Goal: Task Accomplishment & Management: Use online tool/utility

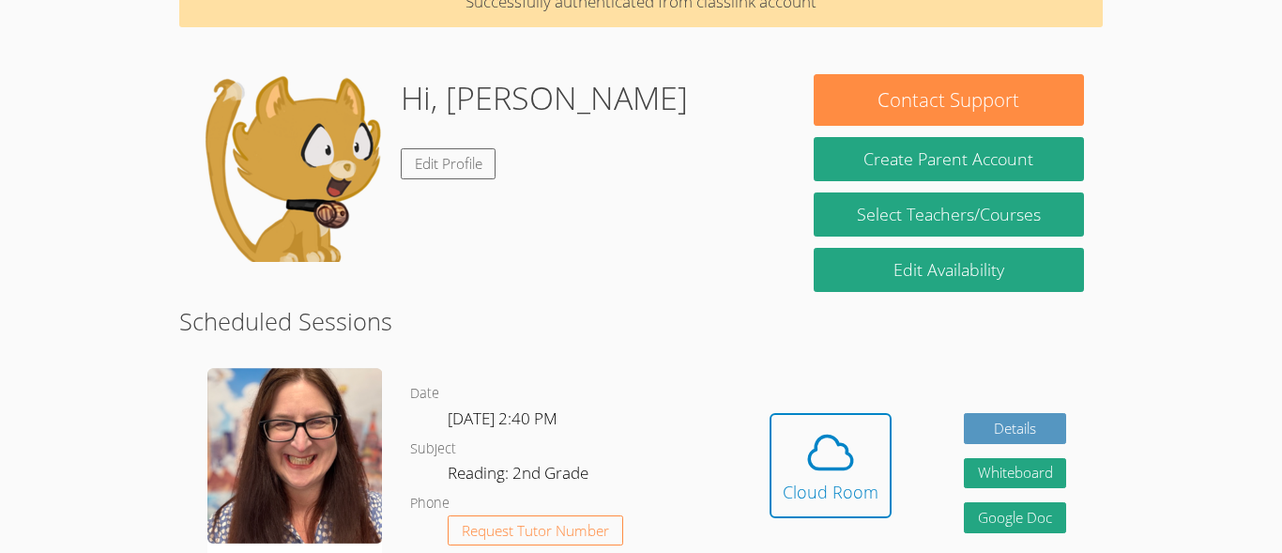
scroll to position [79, 0]
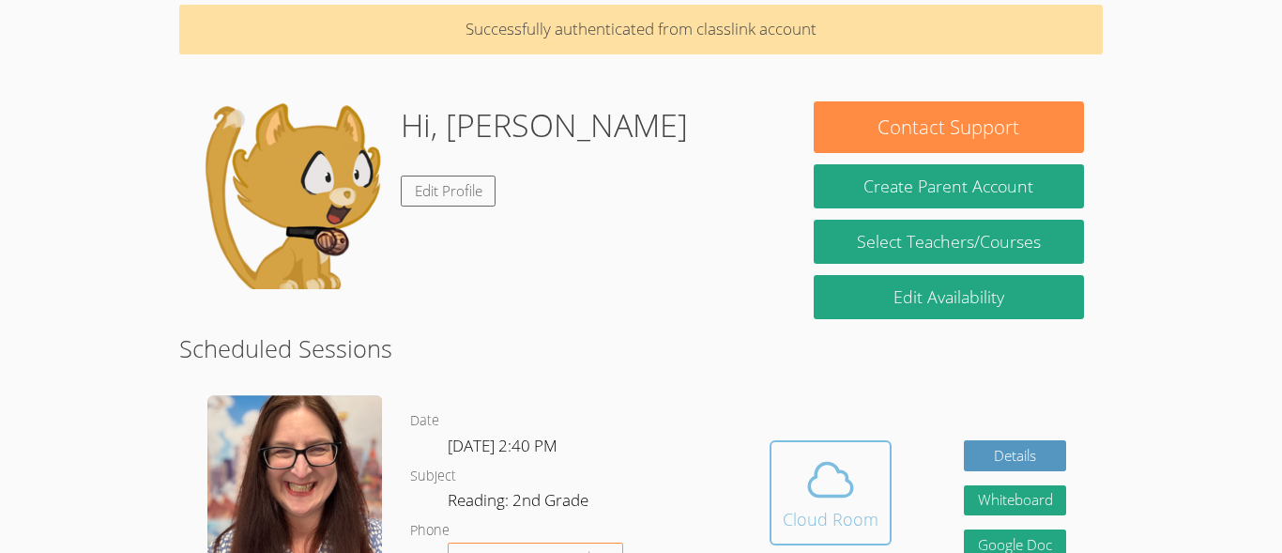
click at [849, 482] on icon at bounding box center [830, 480] width 43 height 33
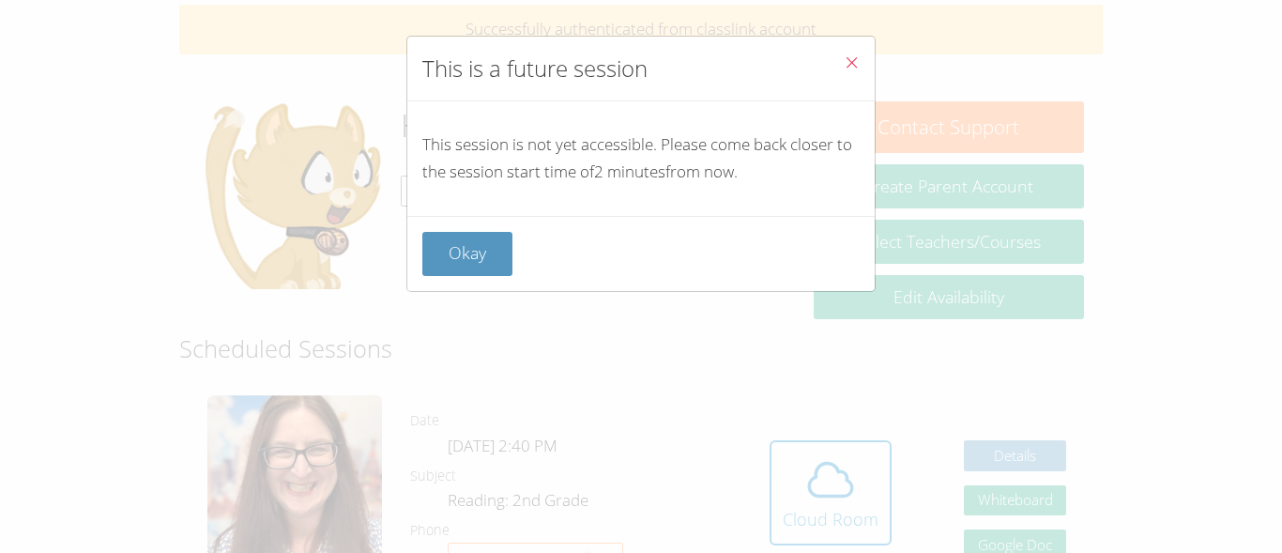
click at [845, 56] on icon "Close" at bounding box center [852, 62] width 16 height 16
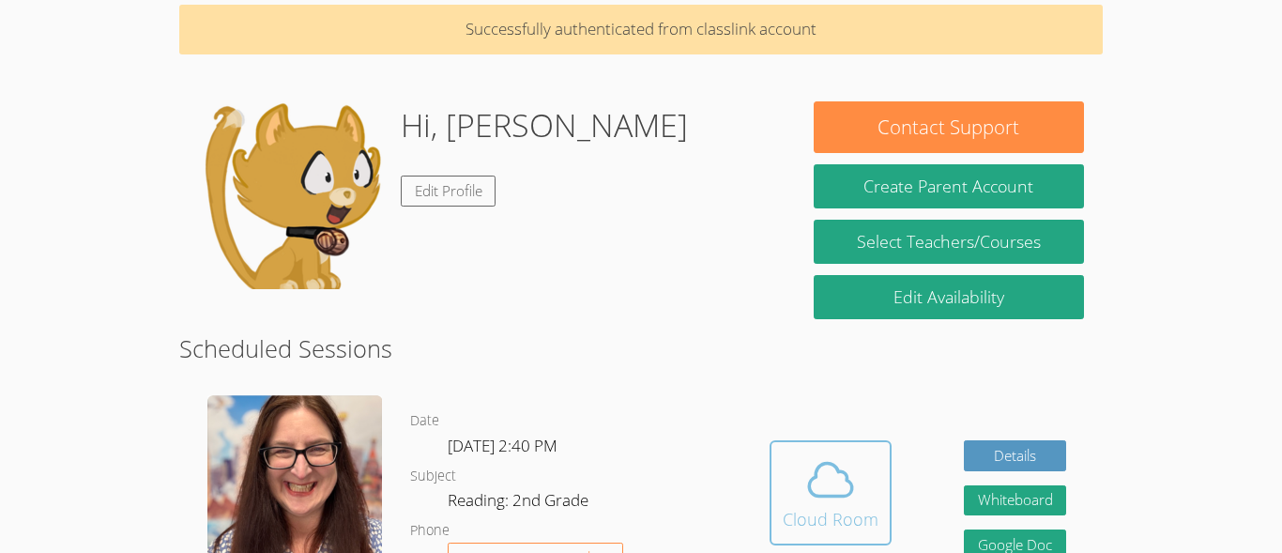
click at [816, 470] on icon at bounding box center [830, 480] width 43 height 33
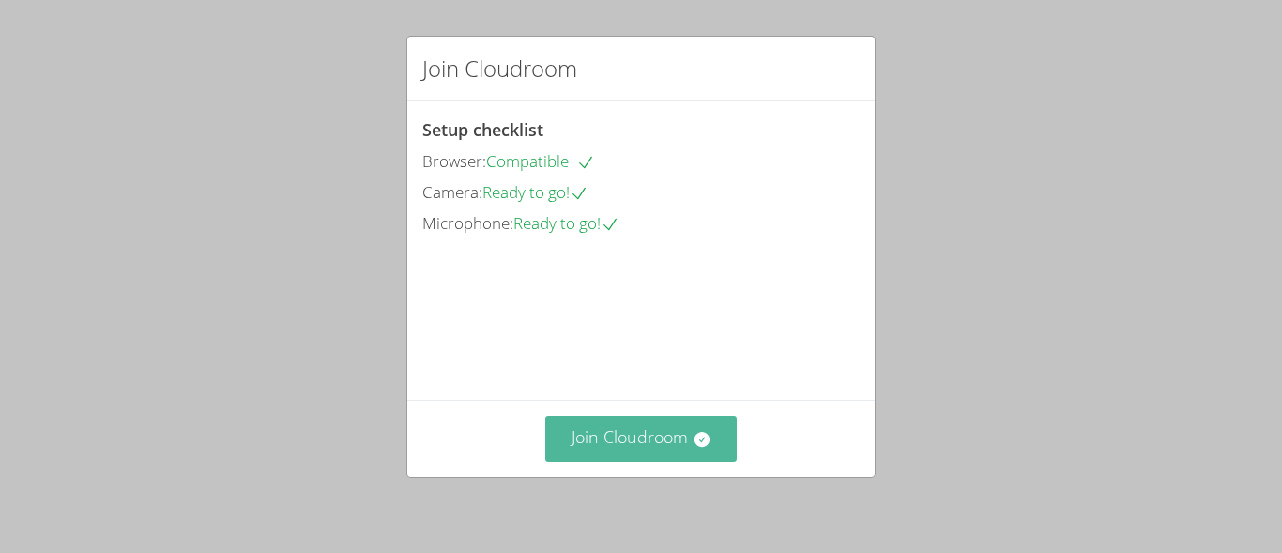
click at [652, 432] on button "Join Cloudroom" at bounding box center [641, 439] width 192 height 46
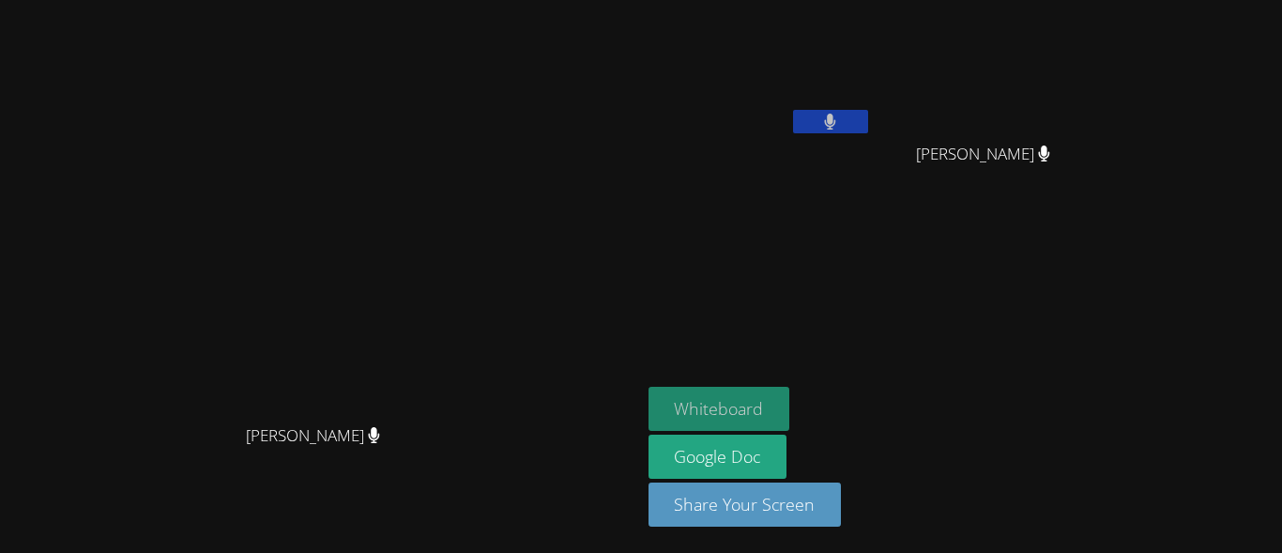
click at [790, 405] on button "Whiteboard" at bounding box center [719, 409] width 142 height 44
